Goal: Transaction & Acquisition: Purchase product/service

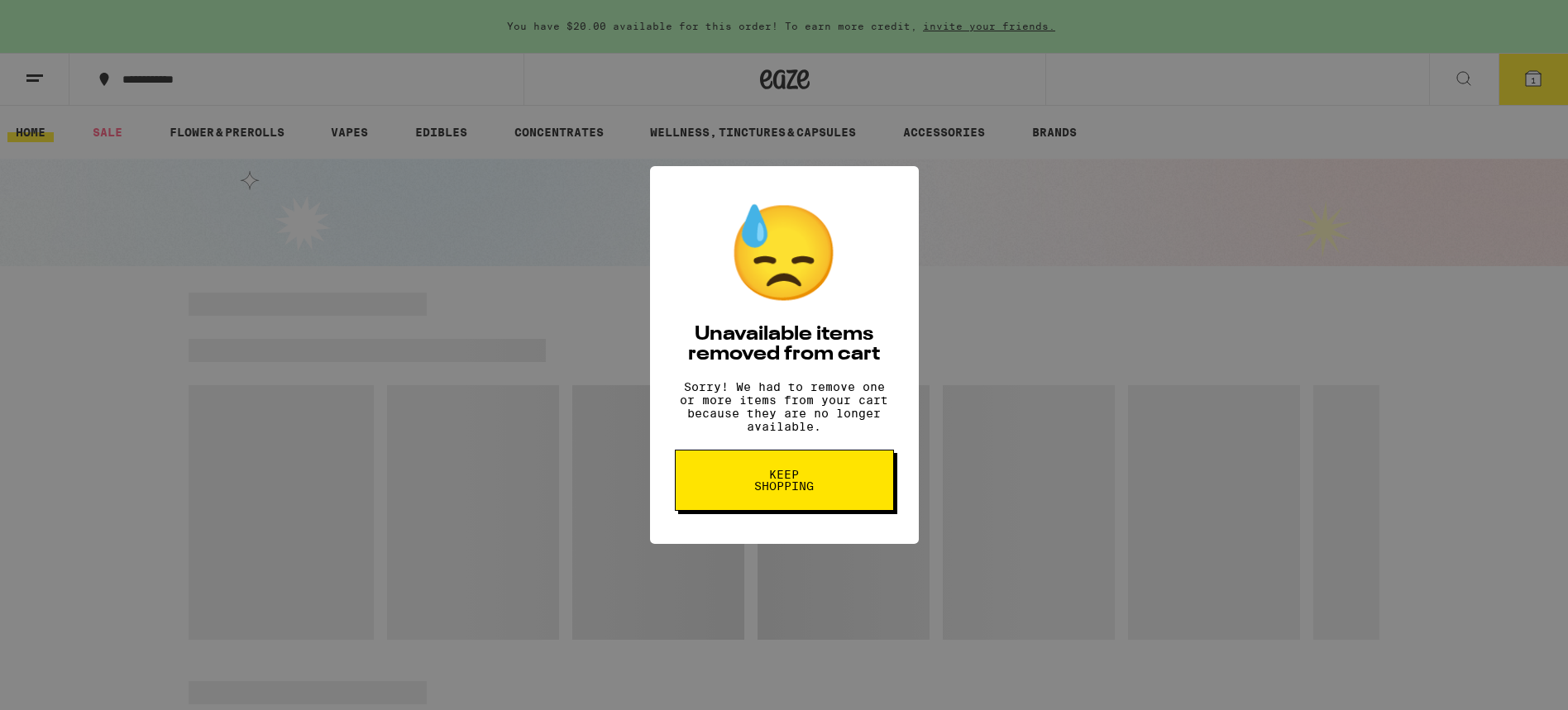
click at [782, 492] on span "Keep Shopping" at bounding box center [784, 480] width 85 height 23
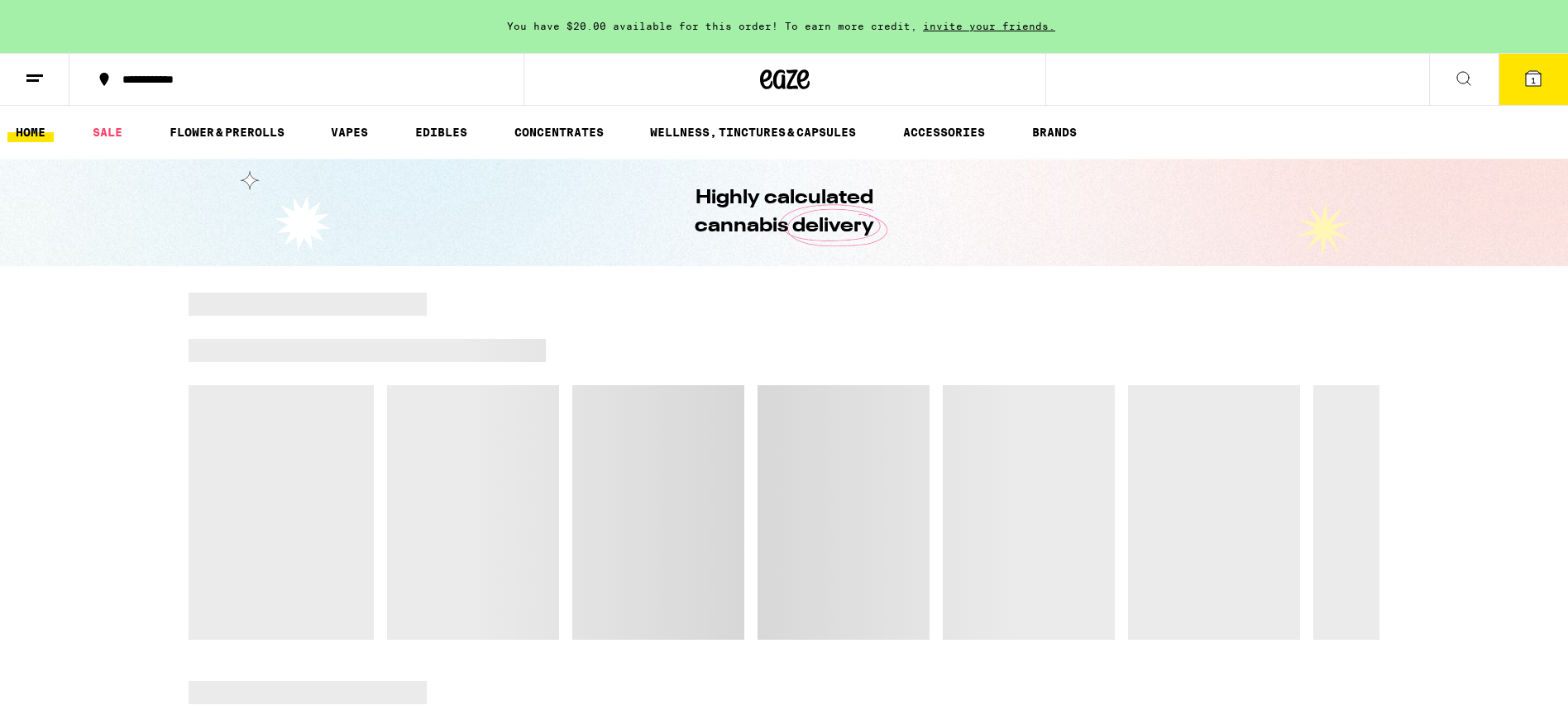
scroll to position [4, 0]
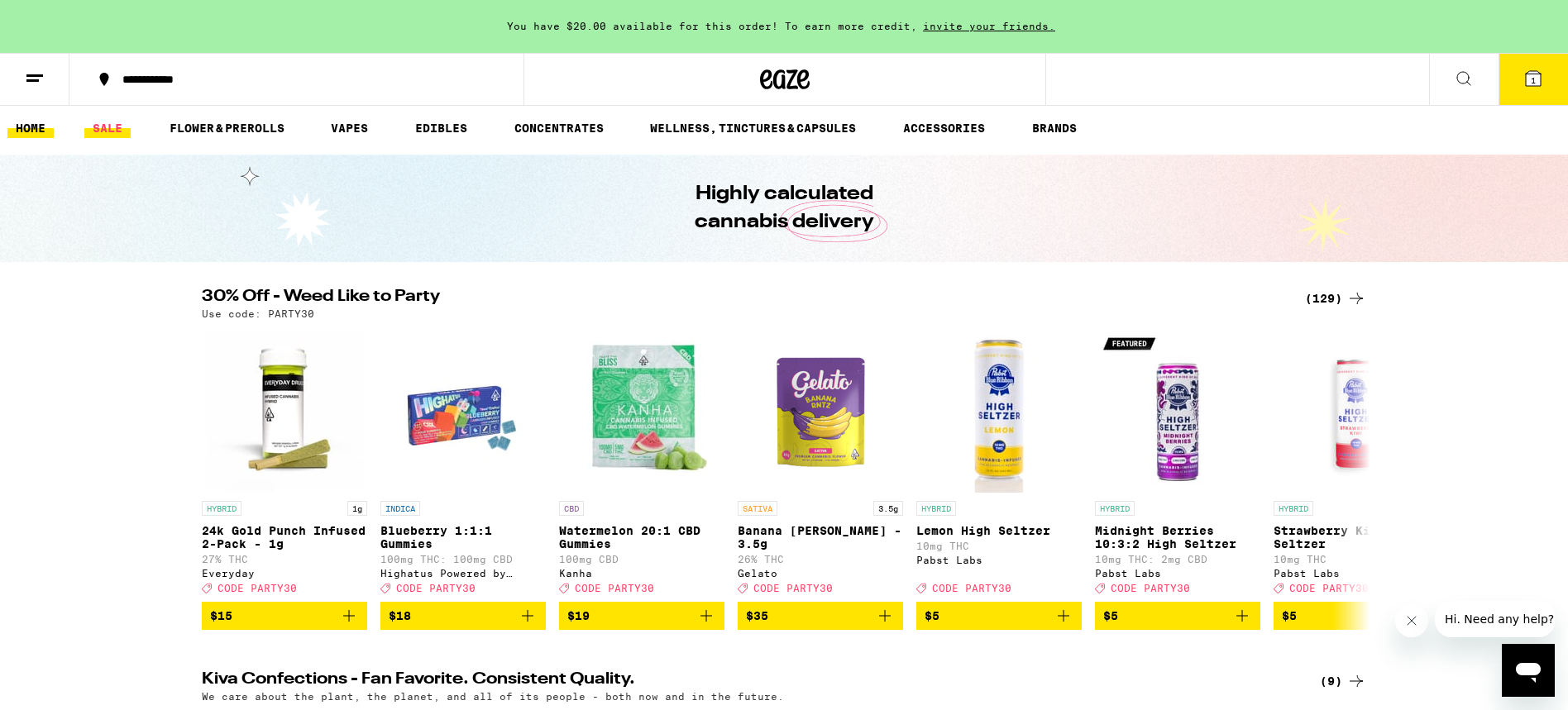
click at [97, 123] on link "SALE" at bounding box center [107, 127] width 46 height 20
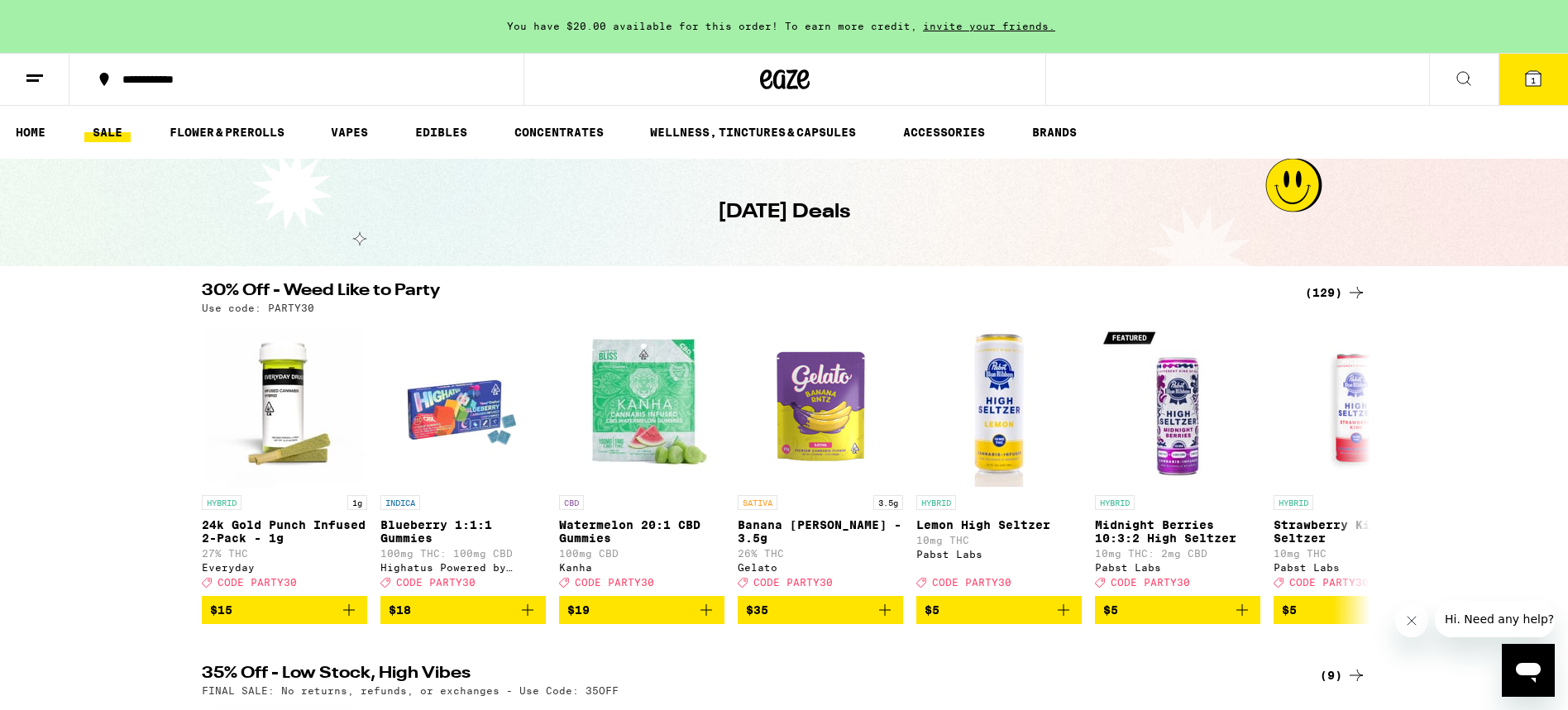
click at [1322, 293] on div "(129)" at bounding box center [1335, 292] width 61 height 20
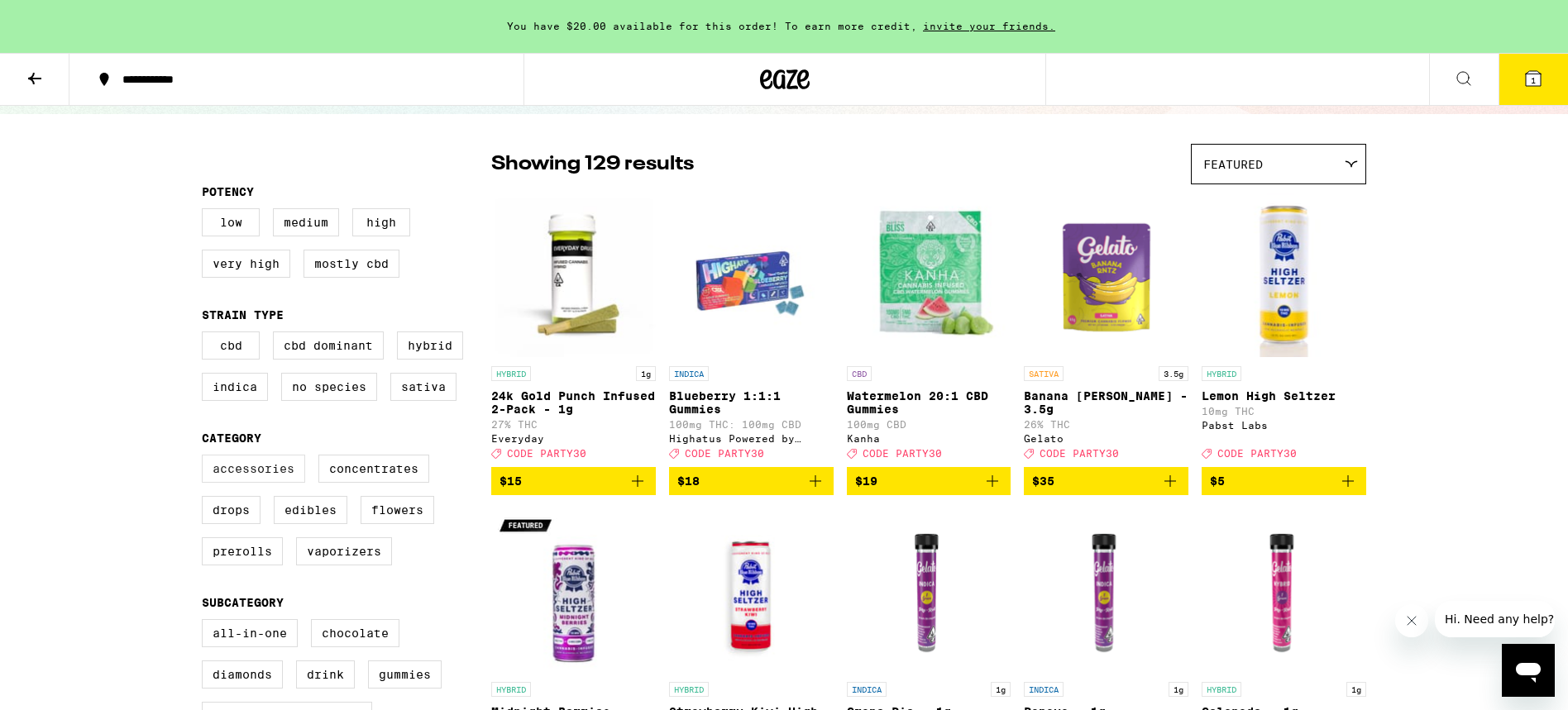
scroll to position [113, 0]
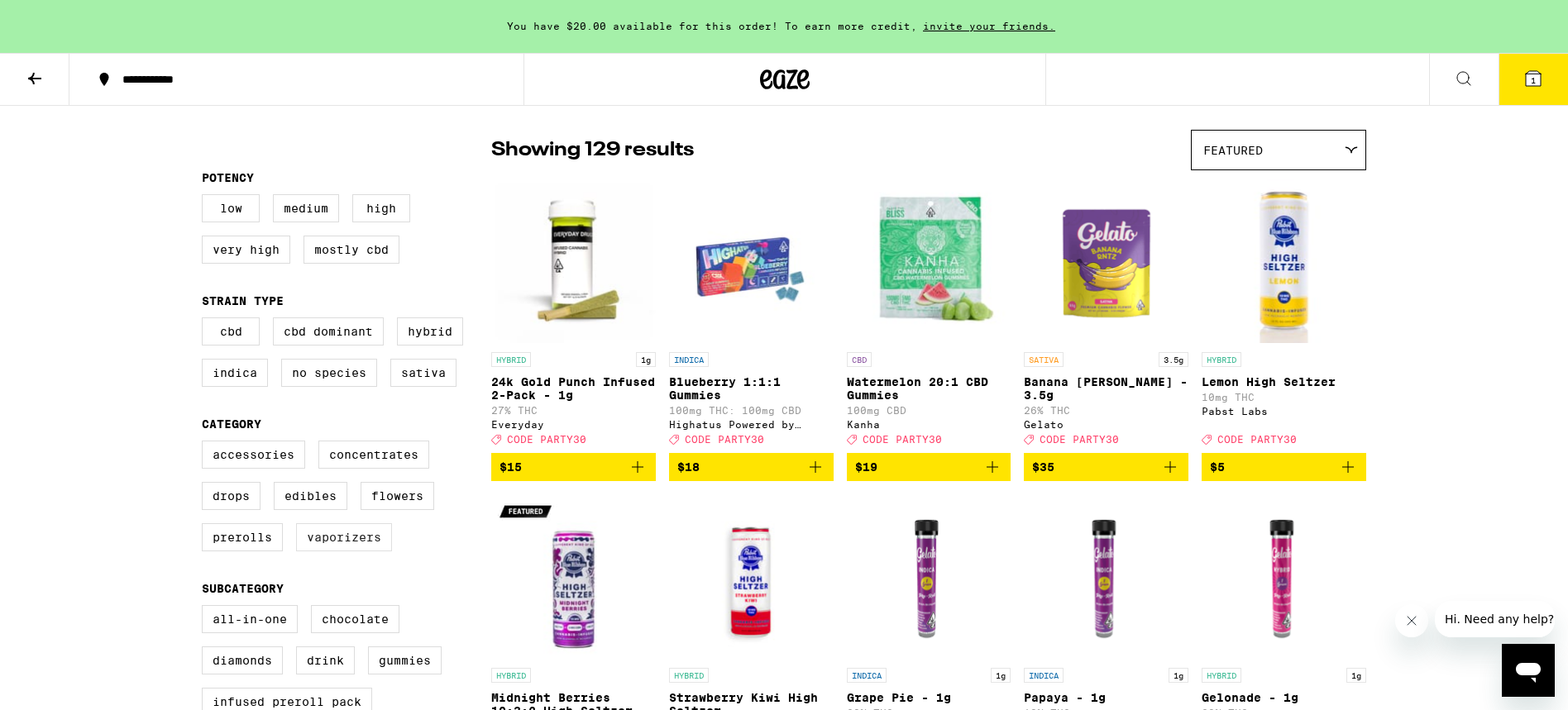
click at [338, 551] on label "Vaporizers" at bounding box center [344, 537] width 96 height 28
click at [206, 444] on input "Vaporizers" at bounding box center [205, 443] width 1 height 1
checkbox input "true"
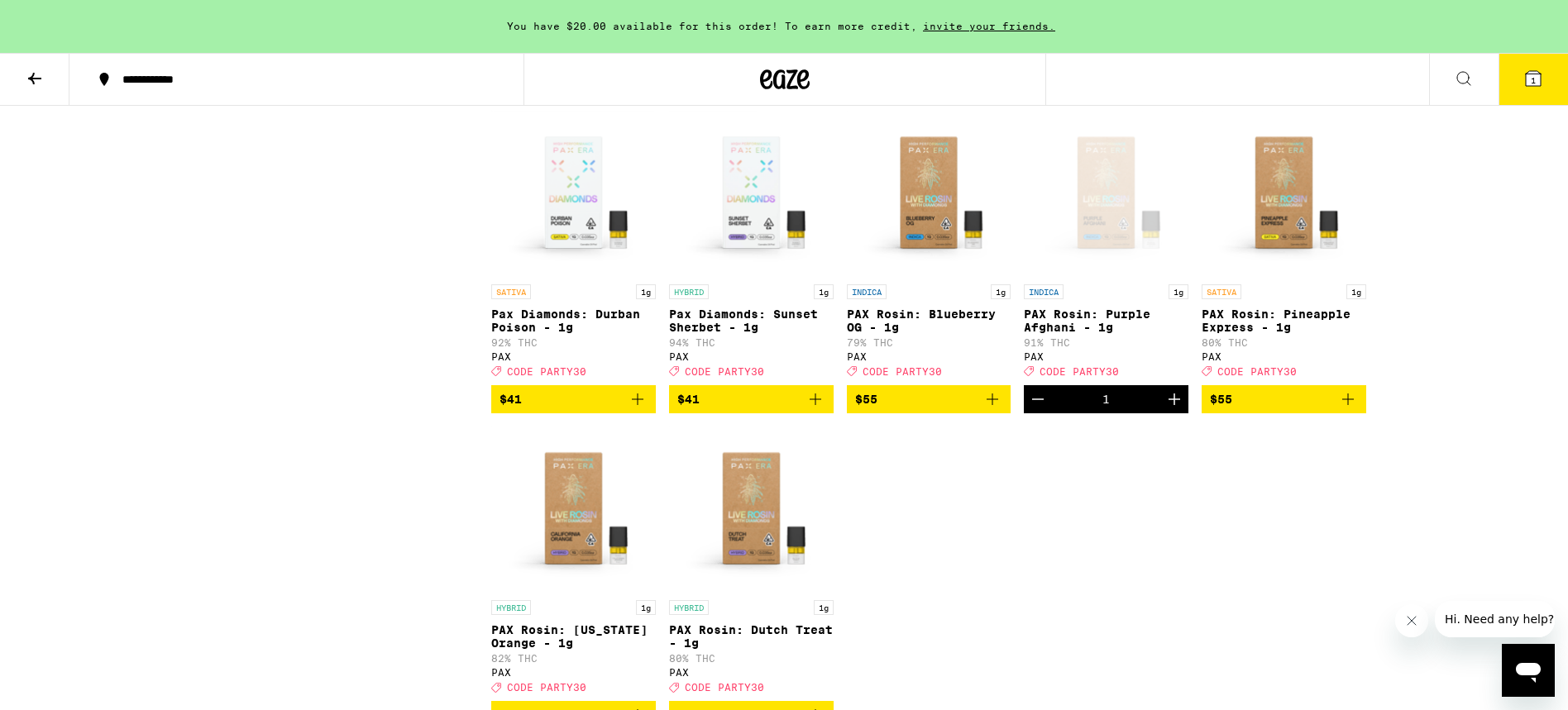
scroll to position [2075, 0]
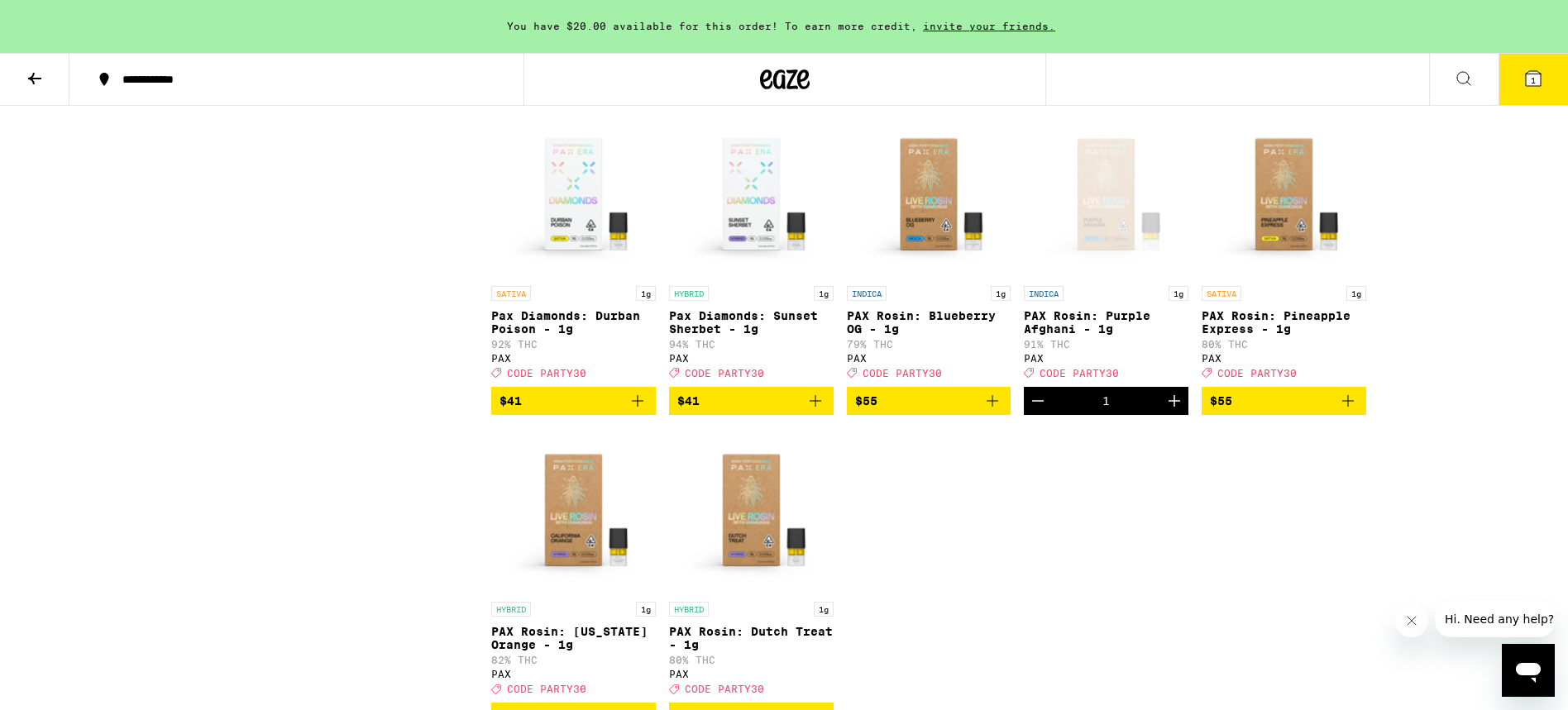
click at [1176, 410] on icon "Increment" at bounding box center [1173, 400] width 20 height 20
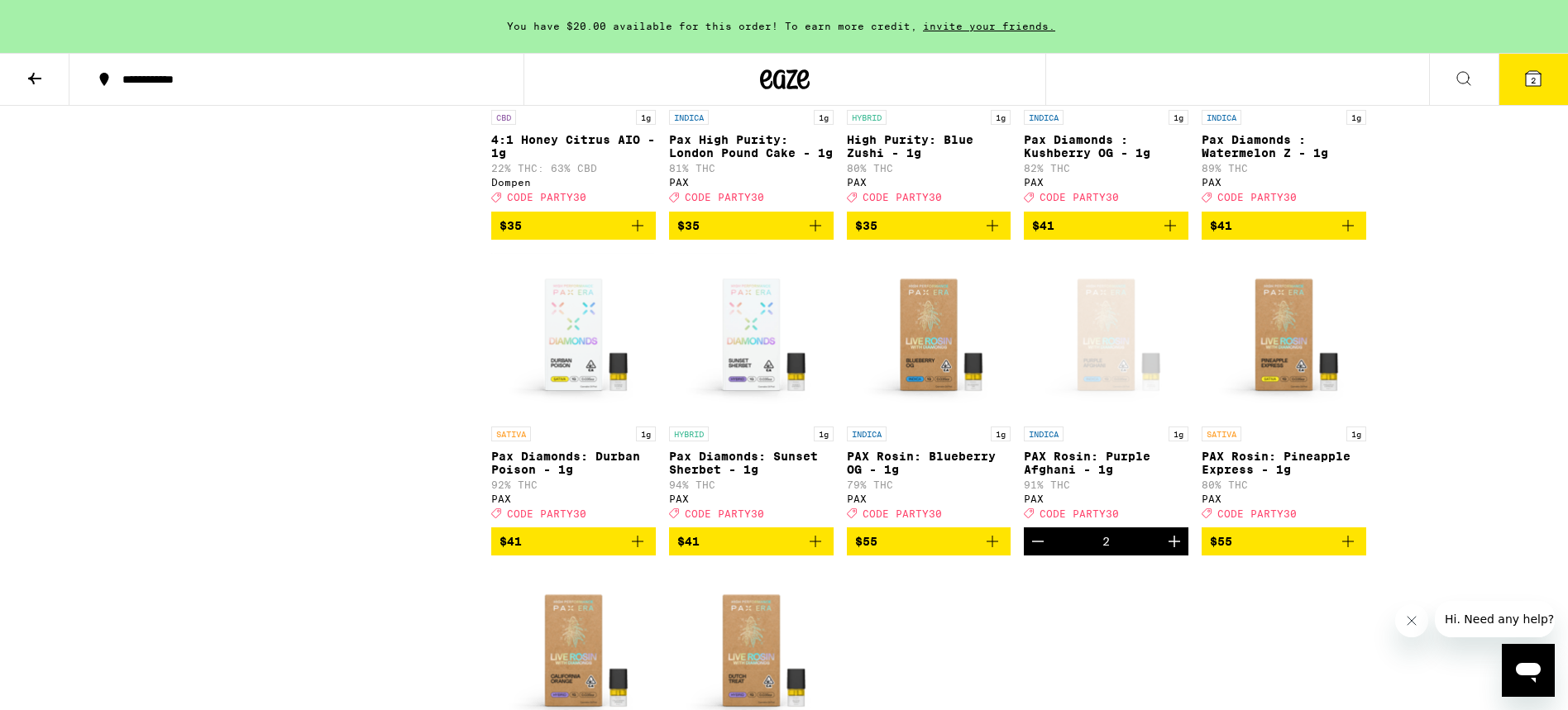
scroll to position [1957, 0]
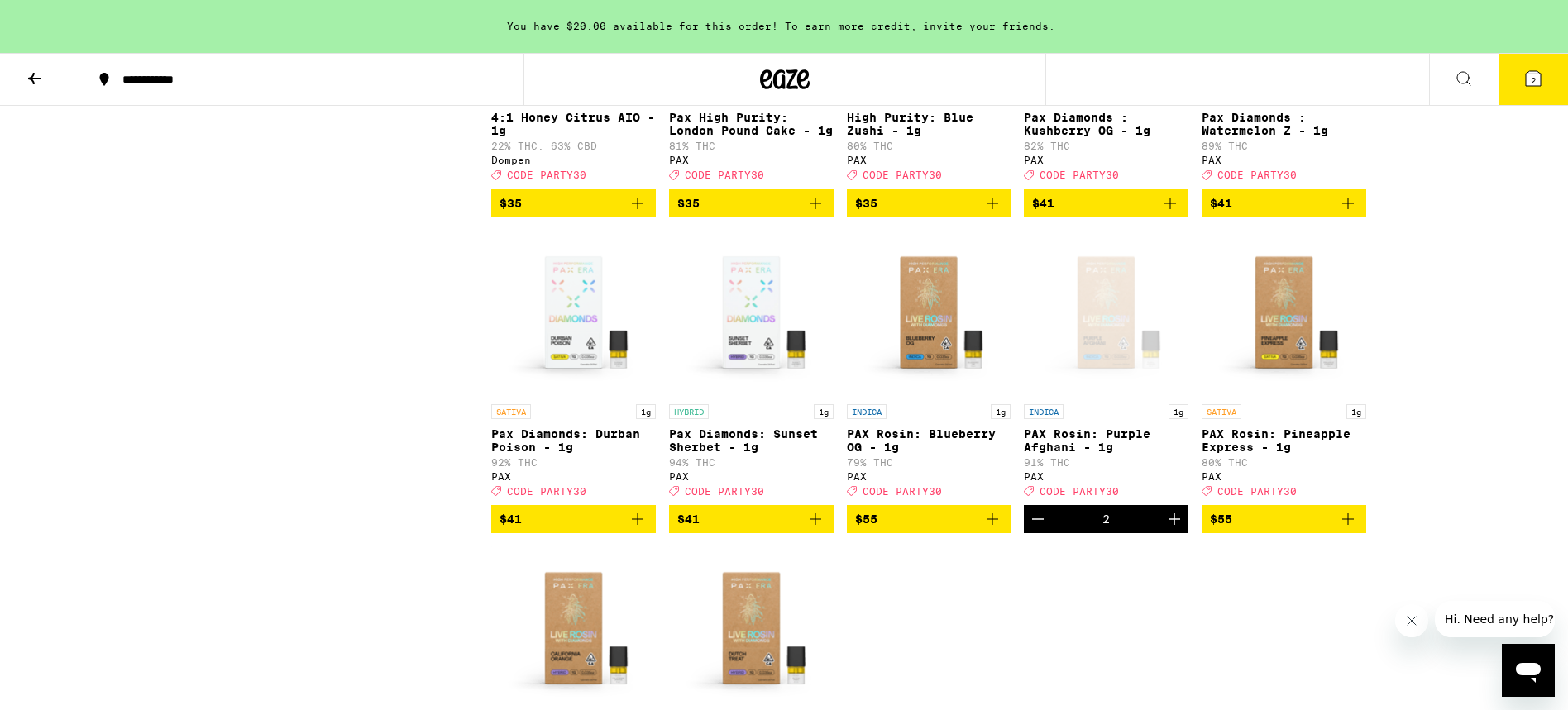
click at [1175, 529] on icon "Increment" at bounding box center [1173, 518] width 20 height 20
click at [1533, 77] on span "3" at bounding box center [1532, 80] width 5 height 10
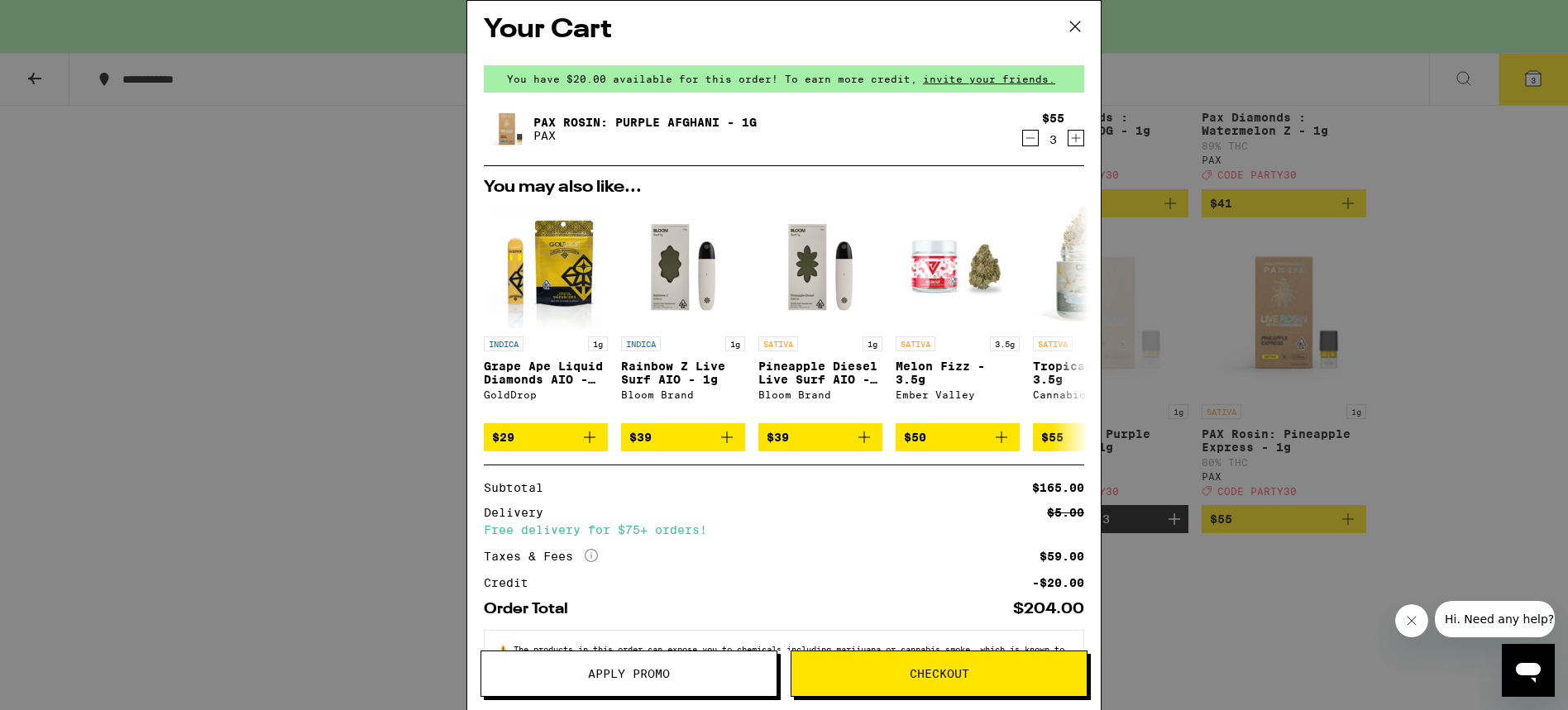
scroll to position [7, 0]
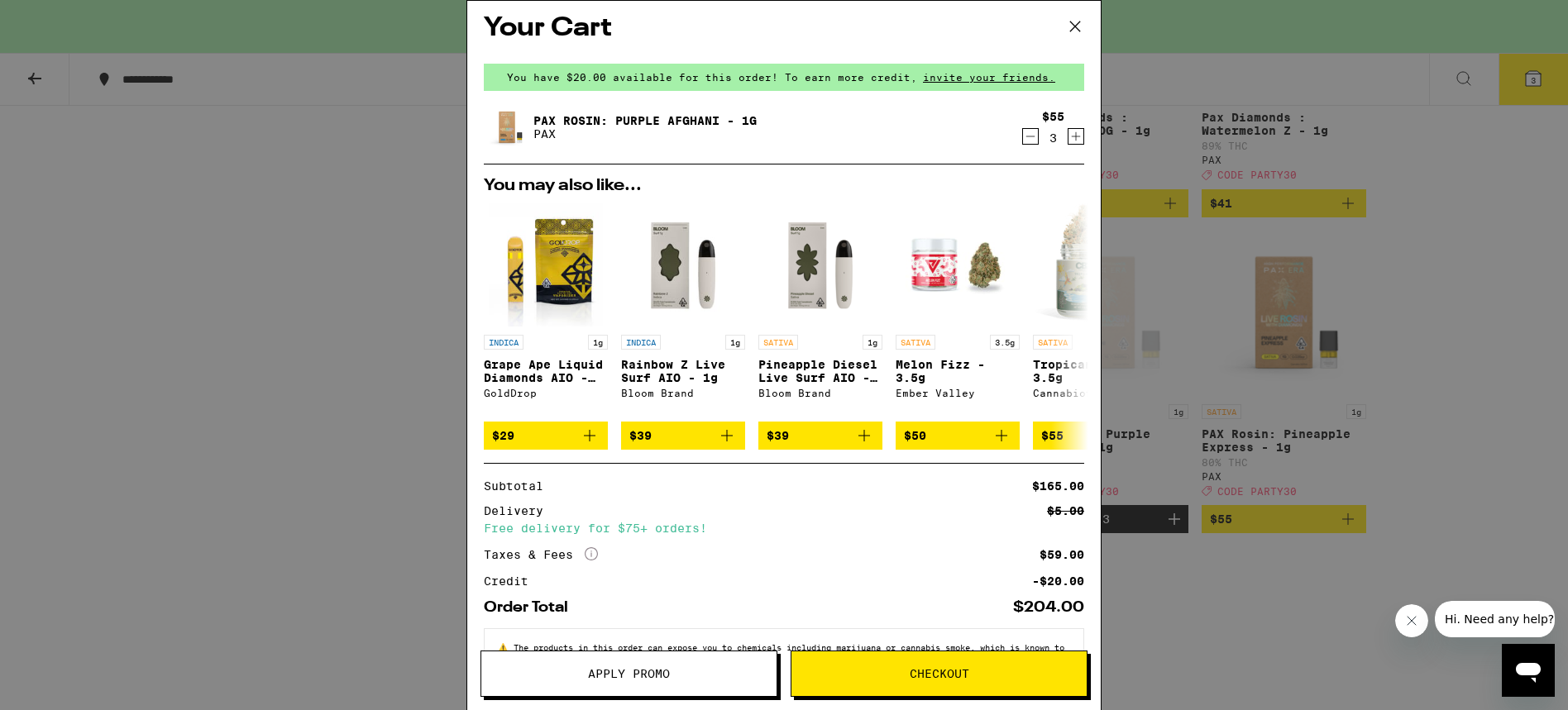
click at [630, 679] on span "Apply Promo" at bounding box center [628, 673] width 82 height 11
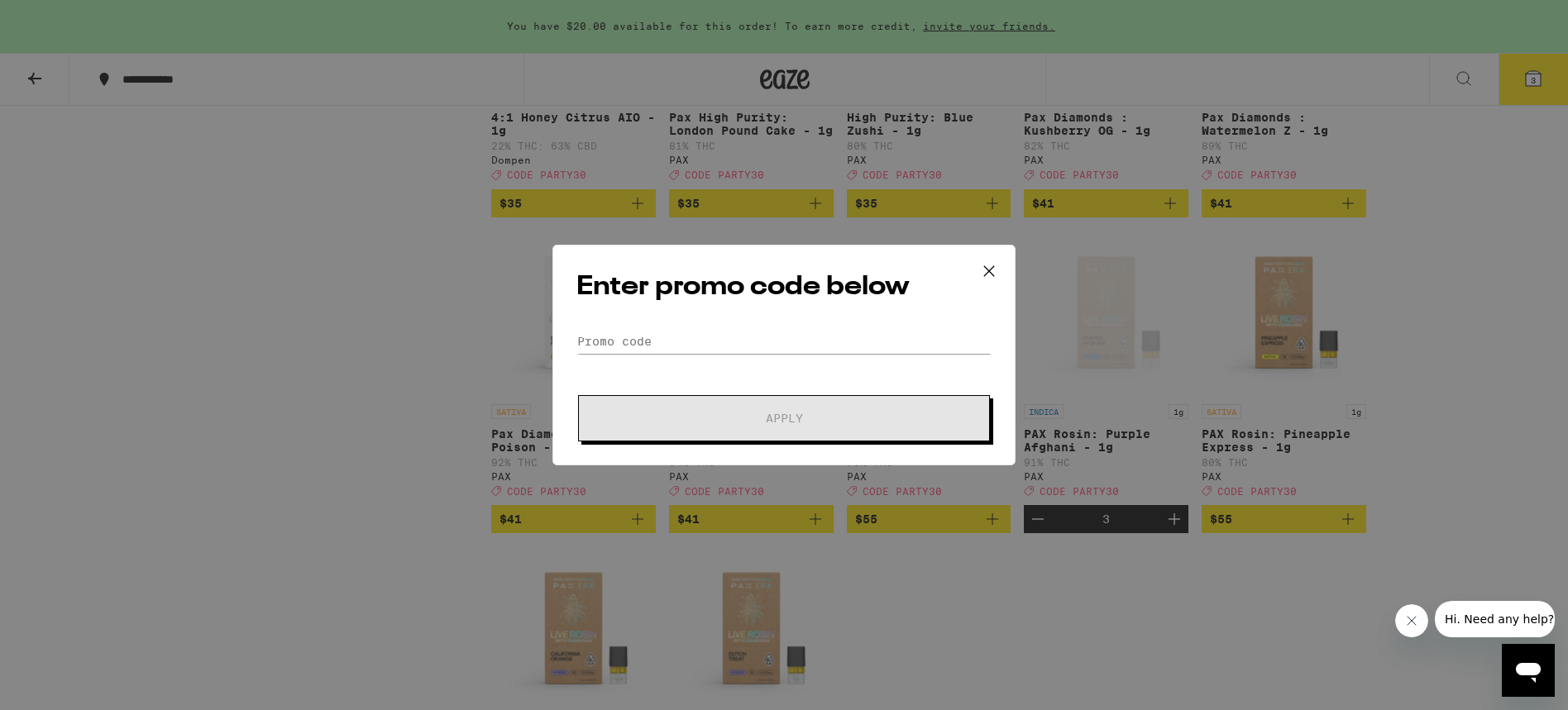
scroll to position [1958, 0]
click at [673, 340] on input "Promo Code" at bounding box center [784, 341] width 415 height 24
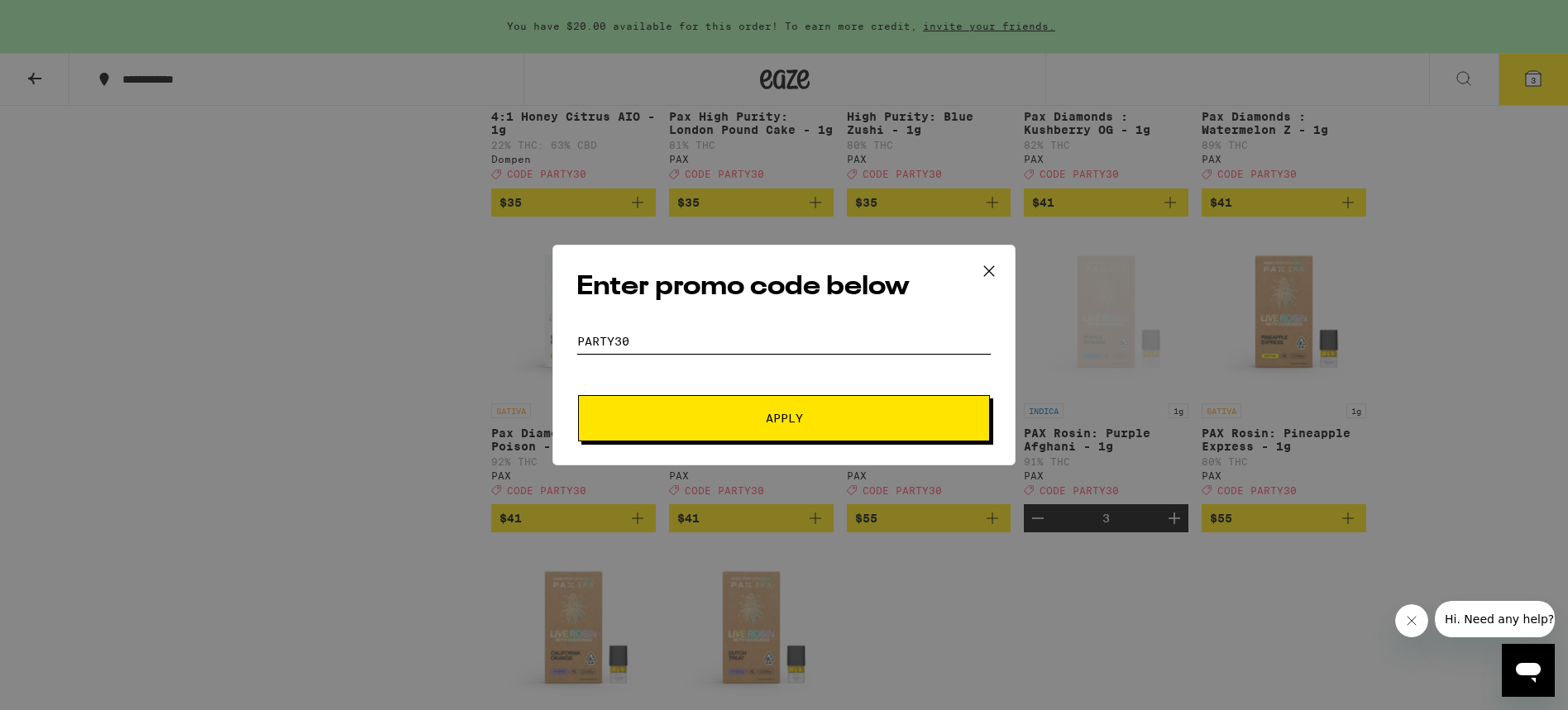
type input "Party30"
click at [578, 395] on button "Apply" at bounding box center [784, 418] width 411 height 46
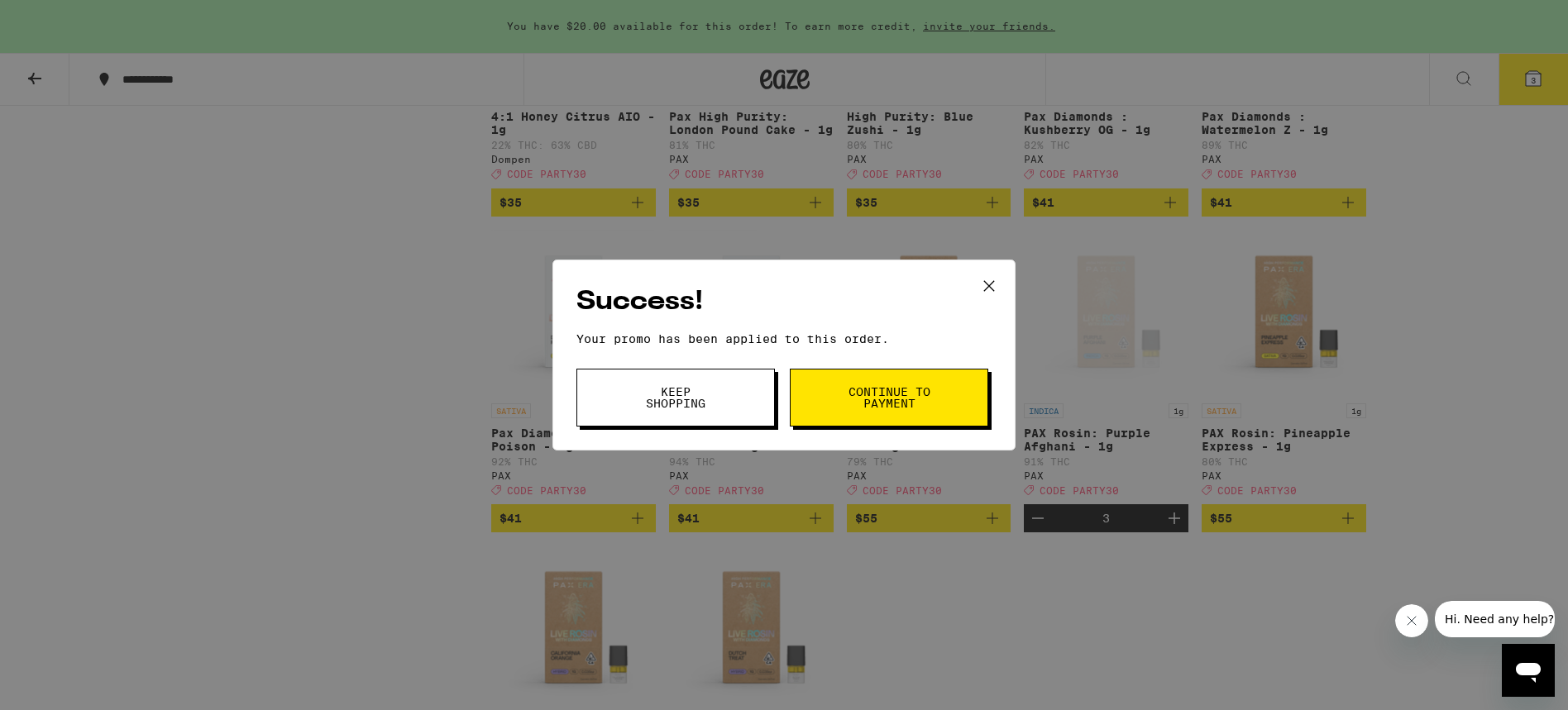
click at [885, 396] on span "Continue to payment" at bounding box center [889, 397] width 84 height 23
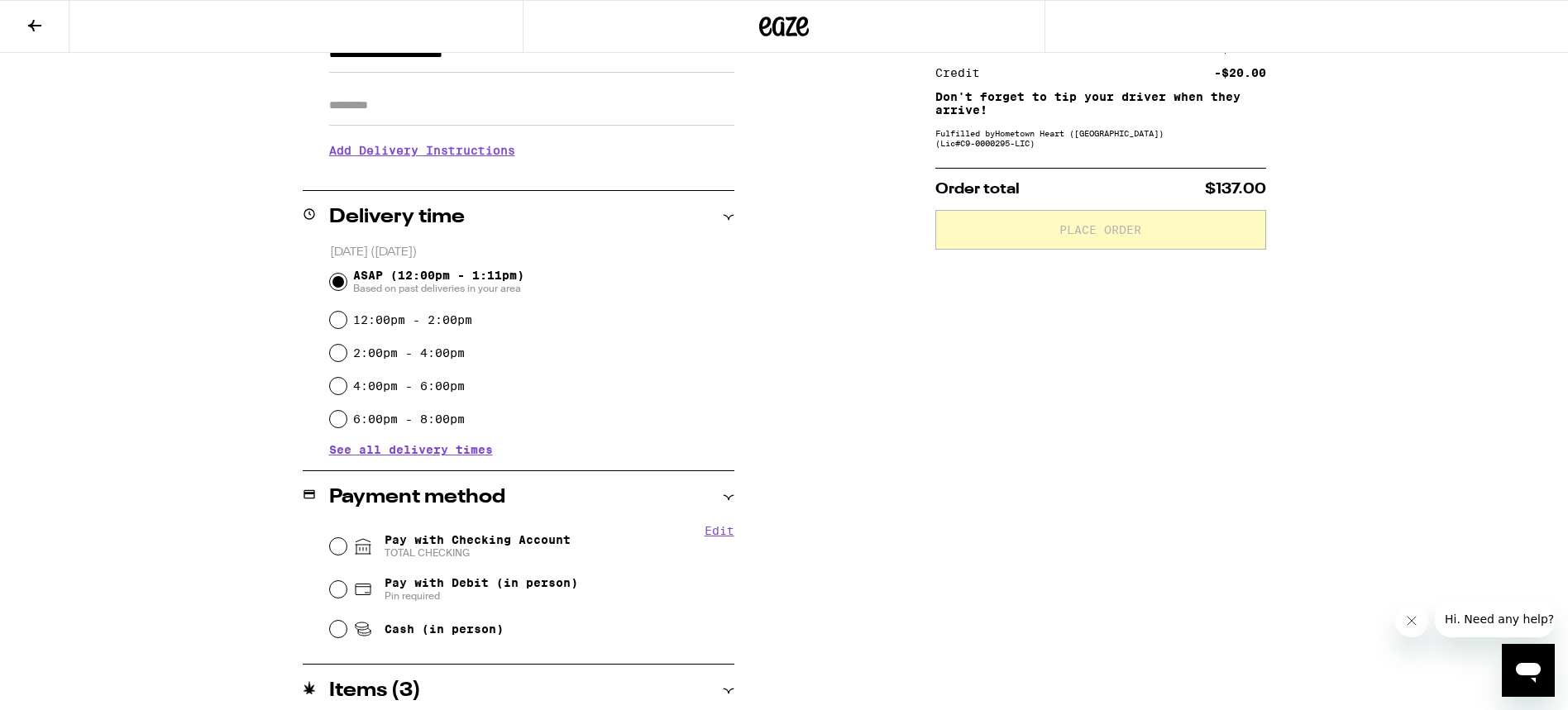
scroll to position [337, 0]
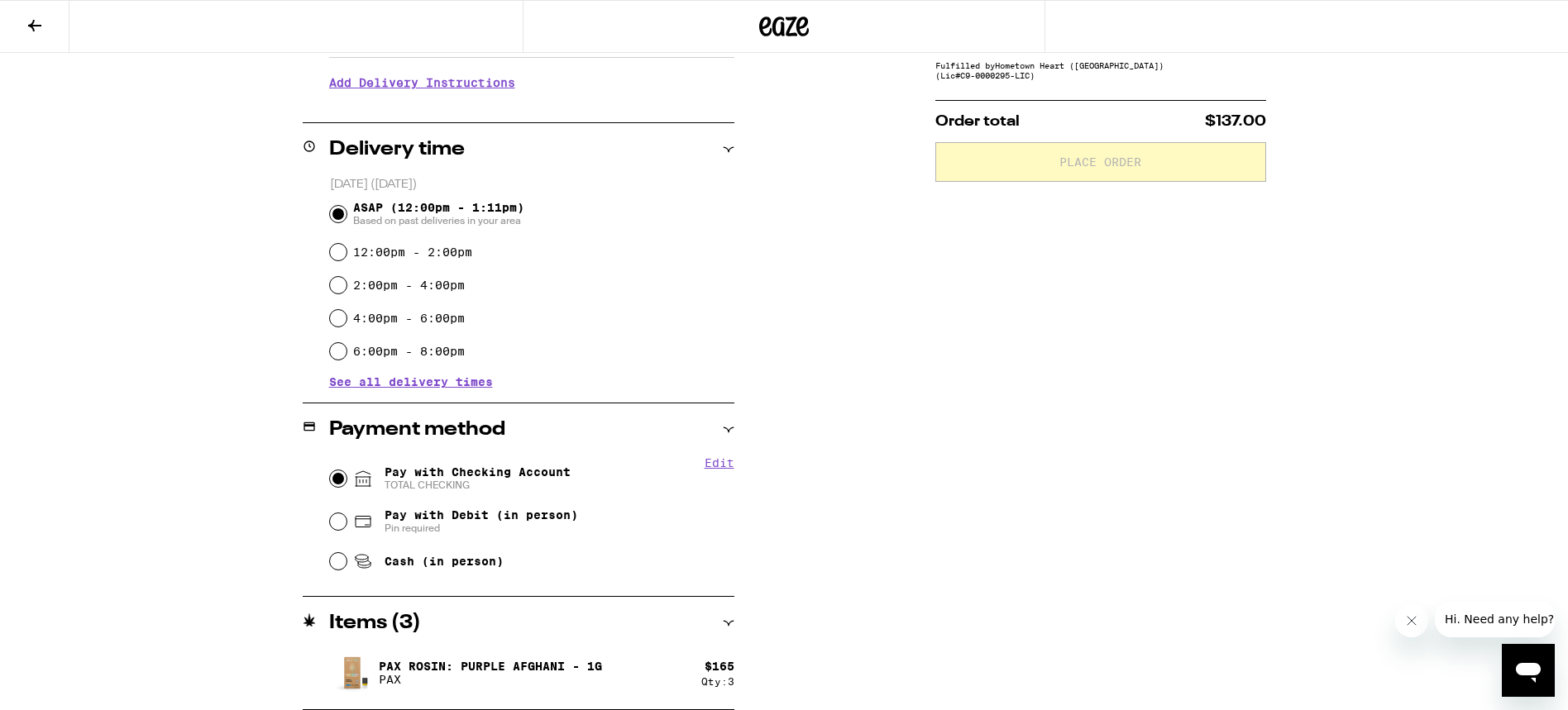
click at [335, 479] on input "Pay with Checking Account TOTAL CHECKING" at bounding box center [338, 479] width 17 height 17
radio input "true"
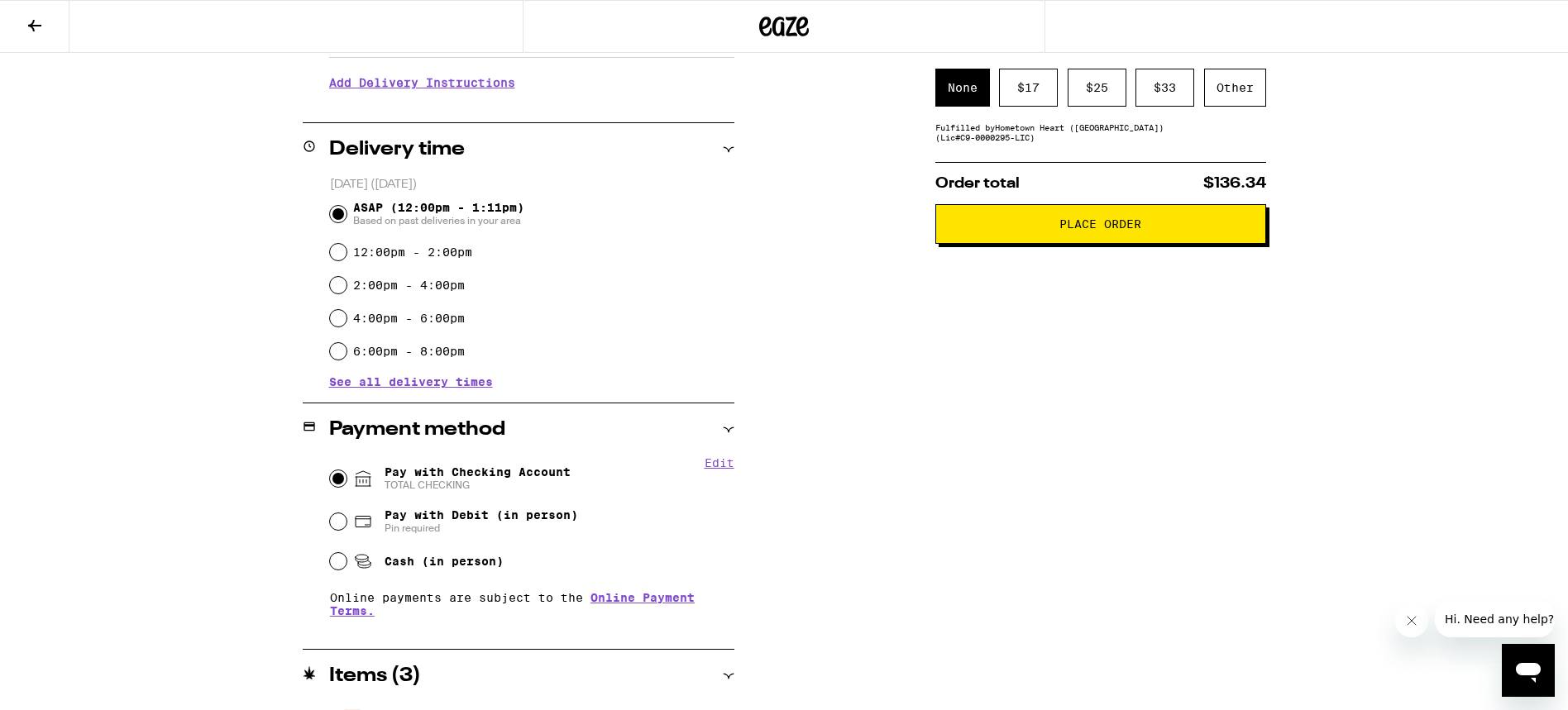
click at [1088, 220] on button "Place Order" at bounding box center [1100, 224] width 331 height 39
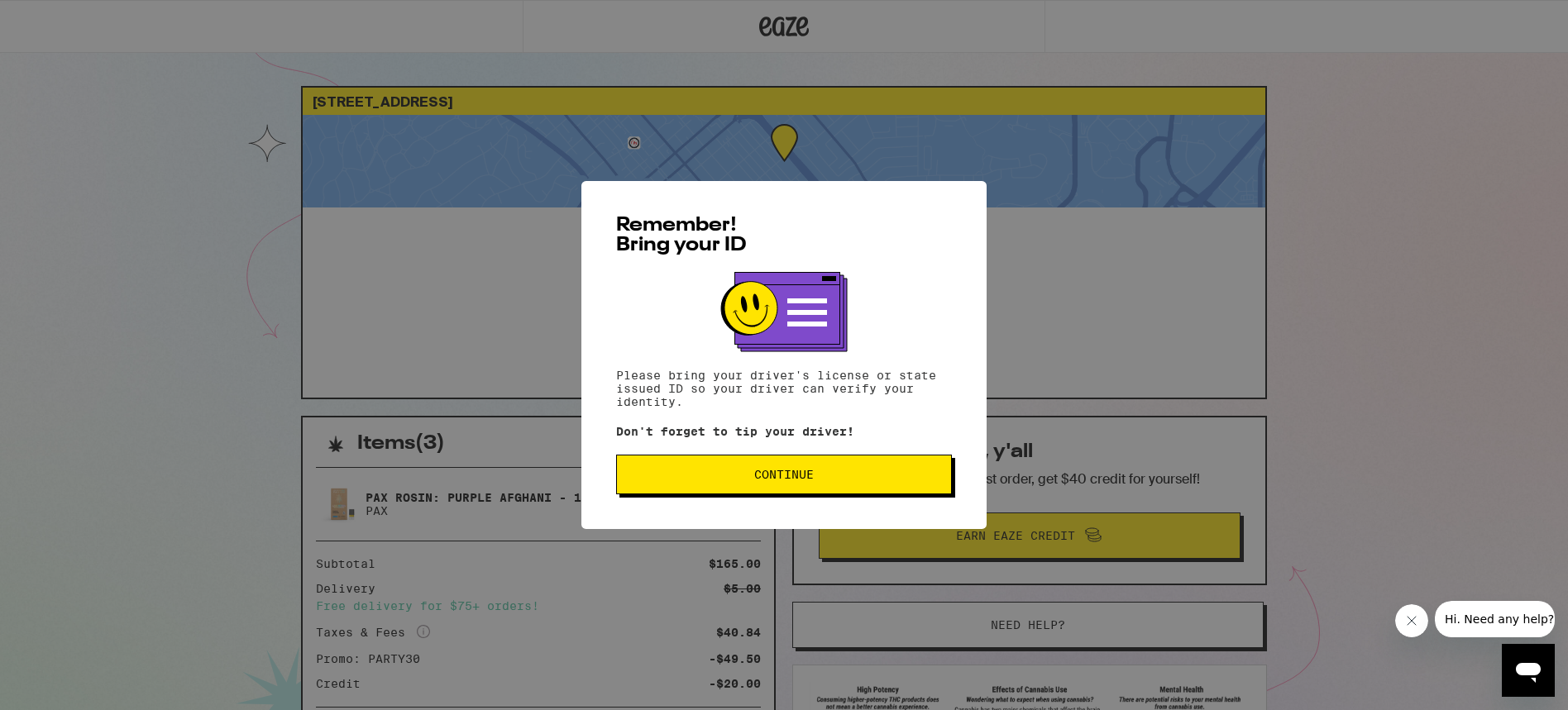
click at [764, 476] on span "Continue" at bounding box center [784, 474] width 60 height 11
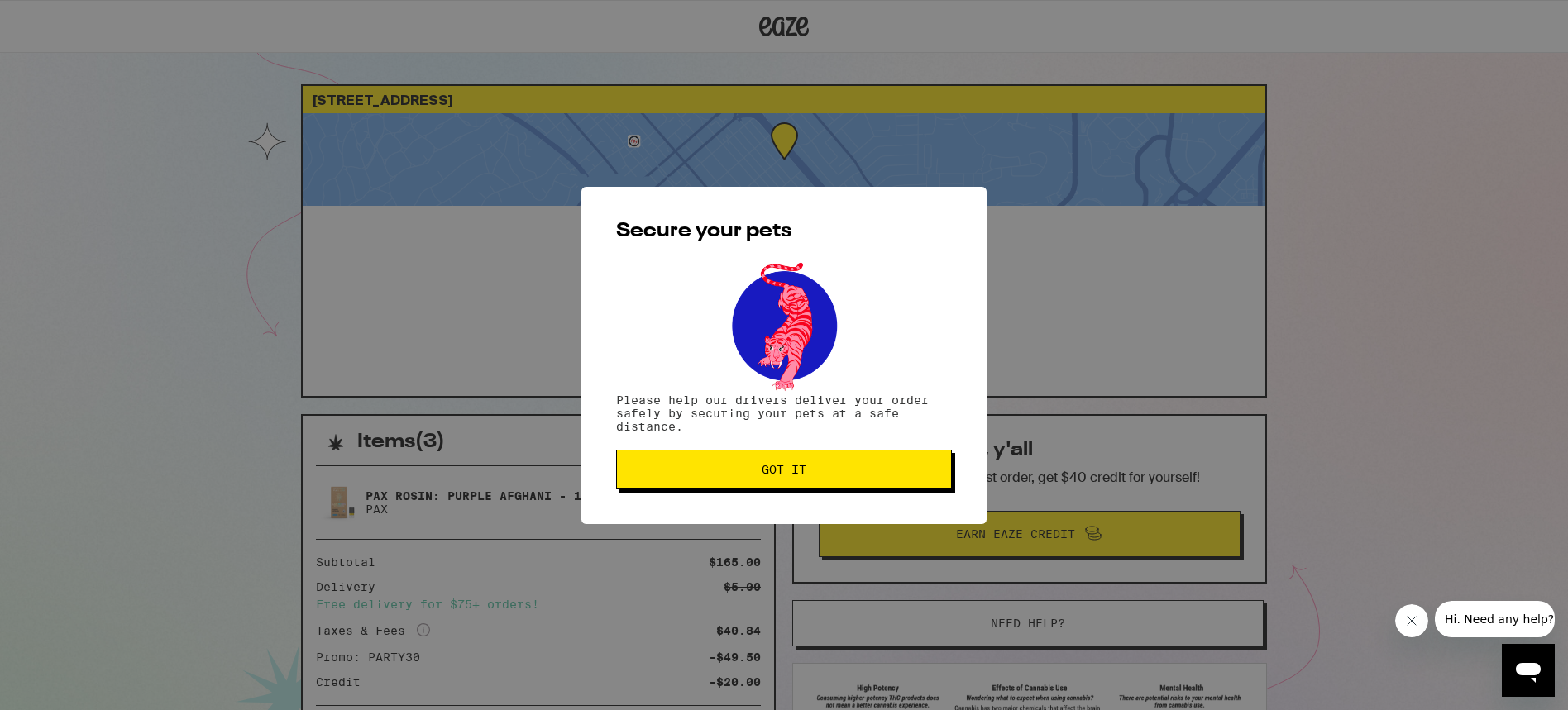
scroll to position [3, 0]
click at [769, 481] on button "Got it" at bounding box center [784, 469] width 336 height 39
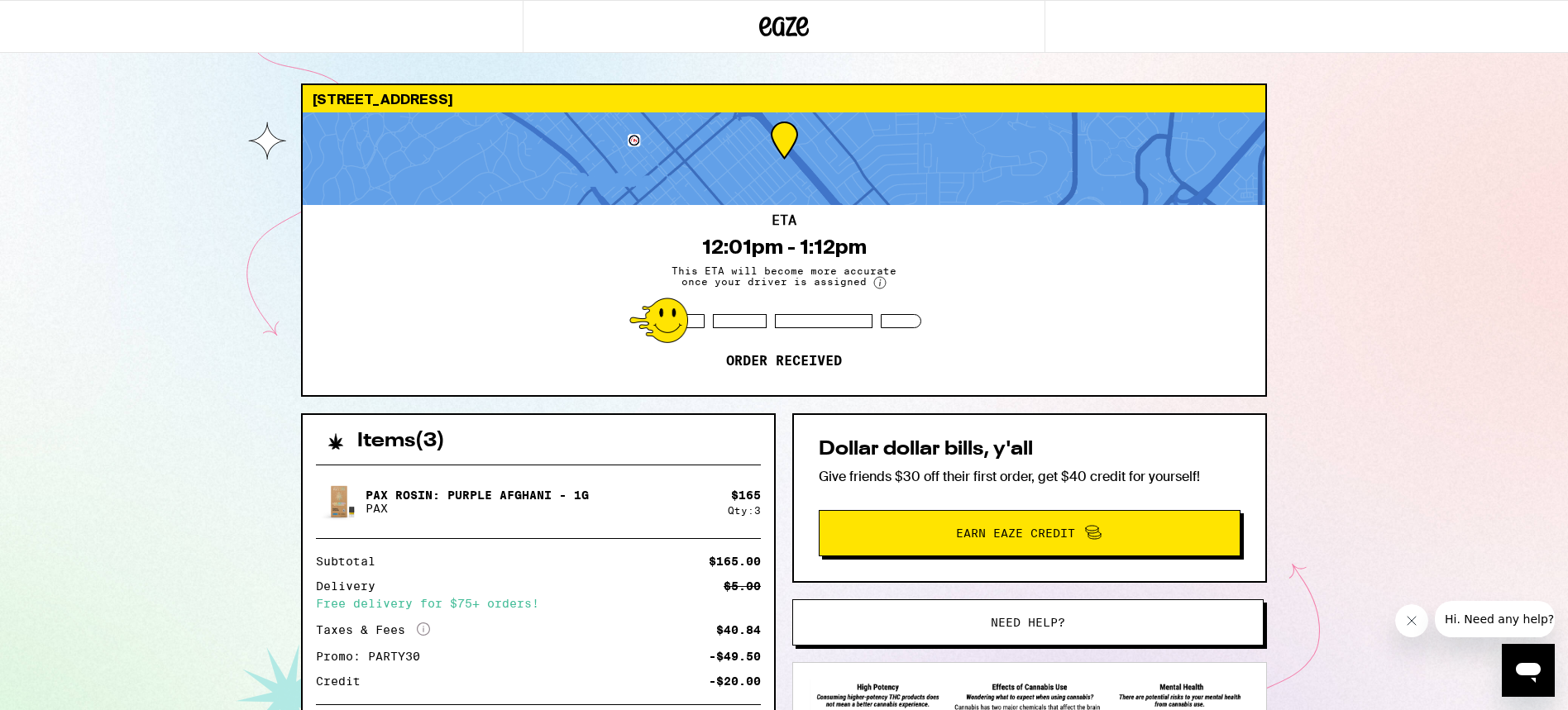
scroll to position [0, 0]
